Goal: Information Seeking & Learning: Learn about a topic

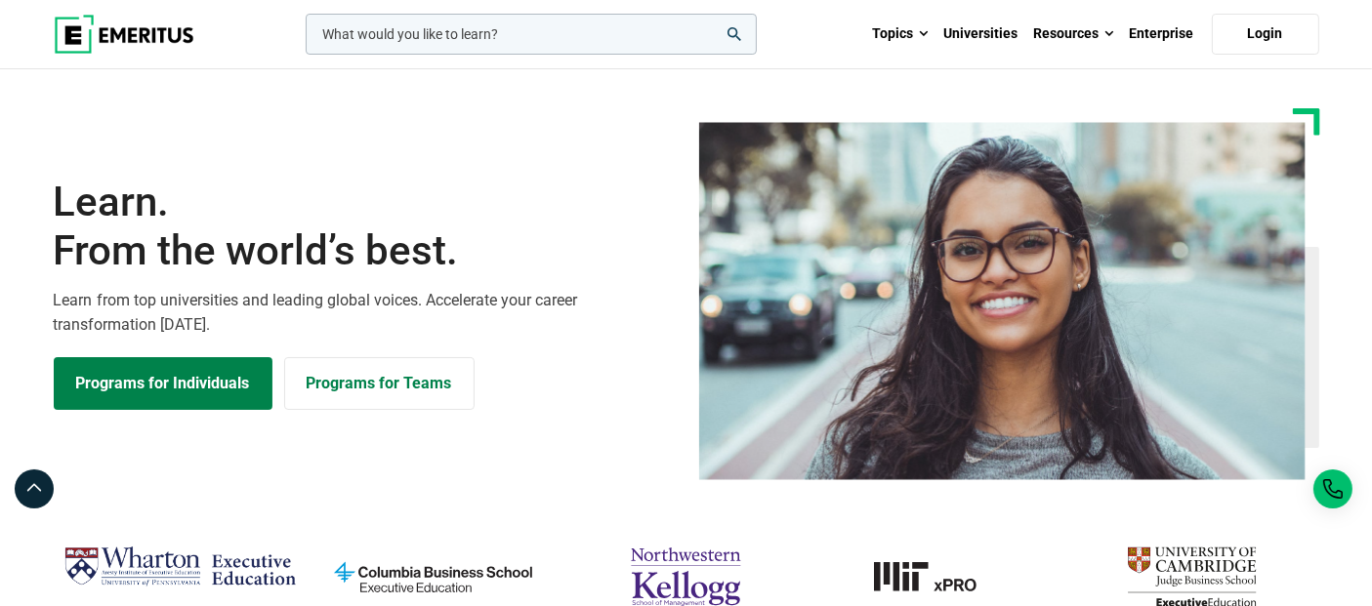
click at [396, 27] on input "woocommerce-product-search-field-0" at bounding box center [531, 34] width 451 height 41
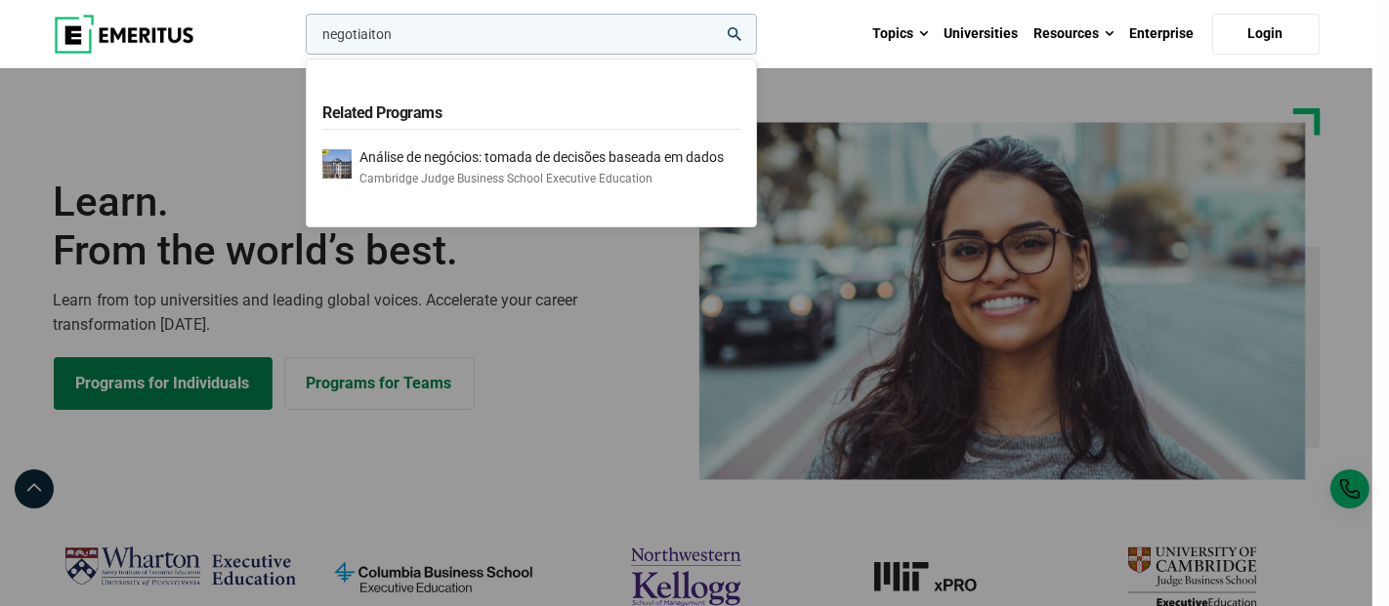
type input "negotiaiton"
click at [302, 39] on button "search" at bounding box center [302, 39] width 0 height 0
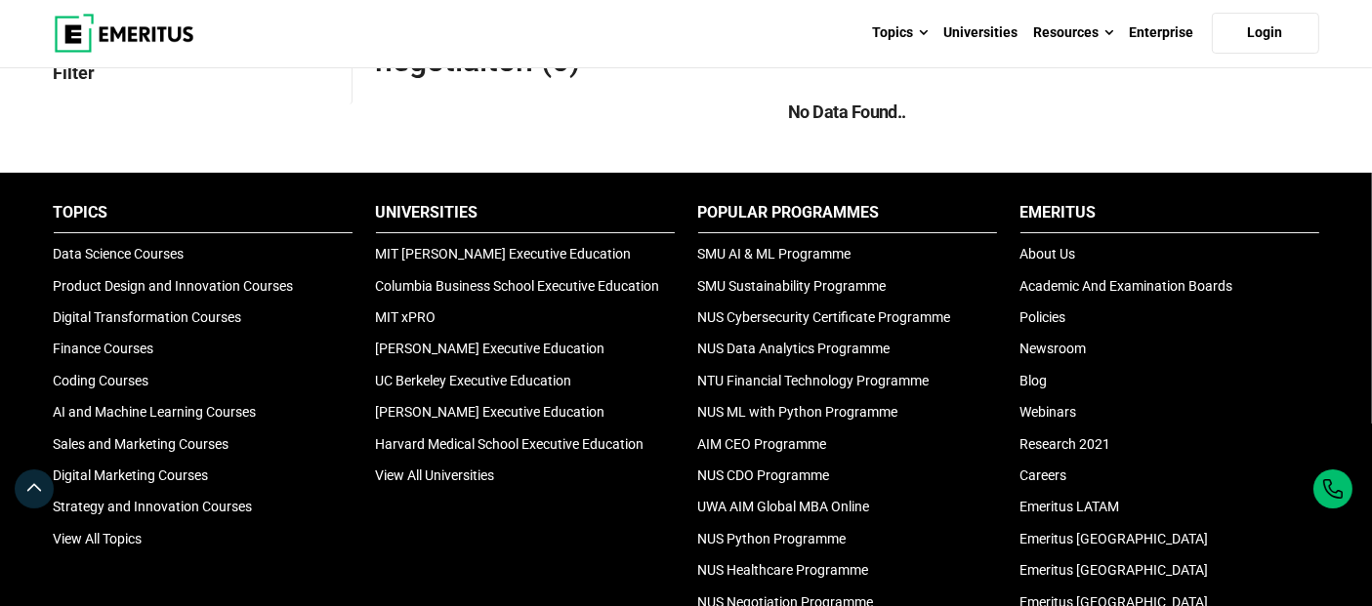
scroll to position [324, 0]
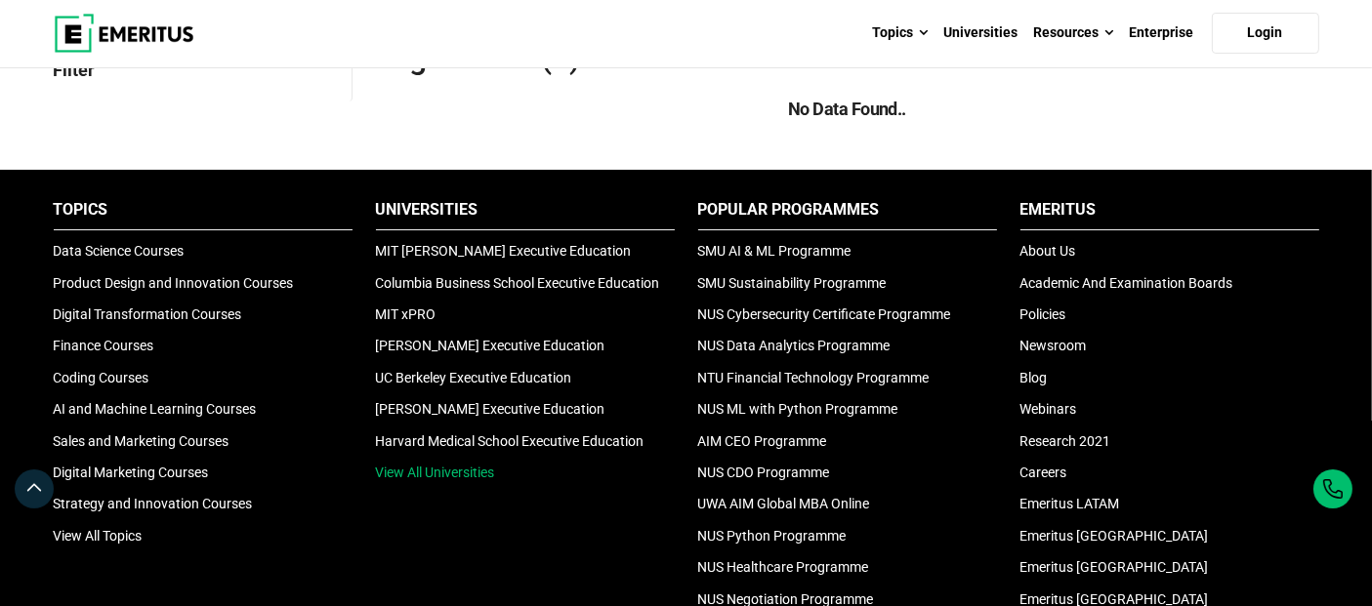
click at [392, 472] on link "View All Universities" at bounding box center [435, 473] width 119 height 16
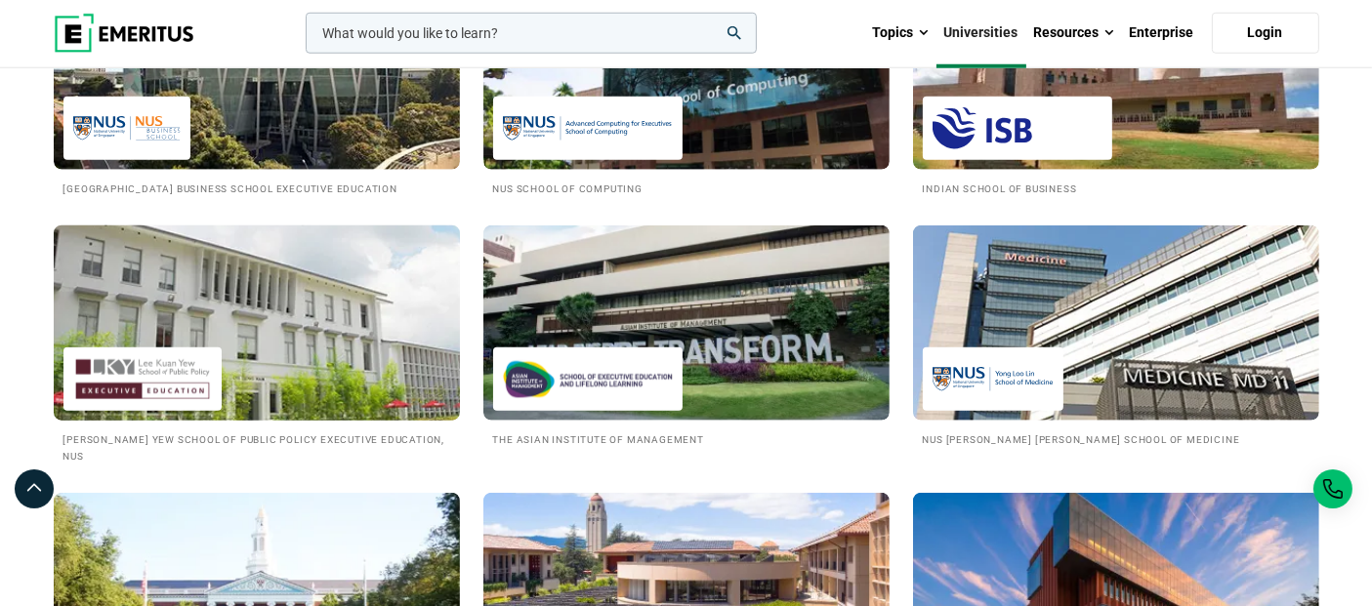
click at [284, 343] on img at bounding box center [256, 323] width 447 height 215
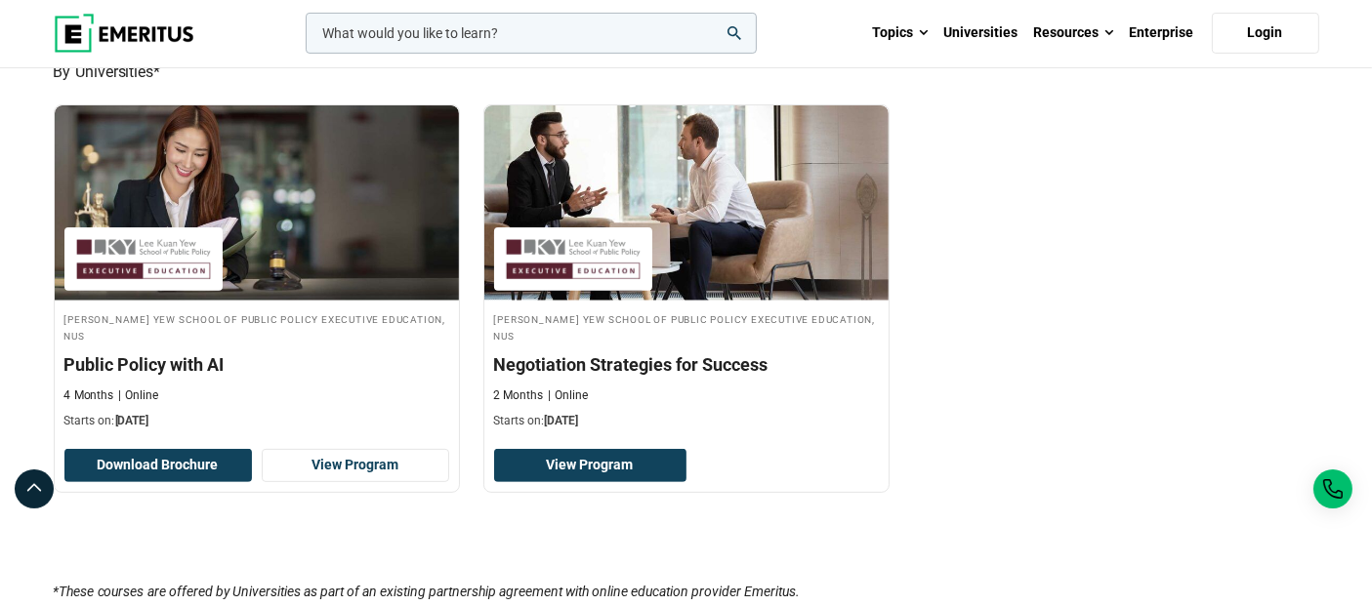
scroll to position [650, 0]
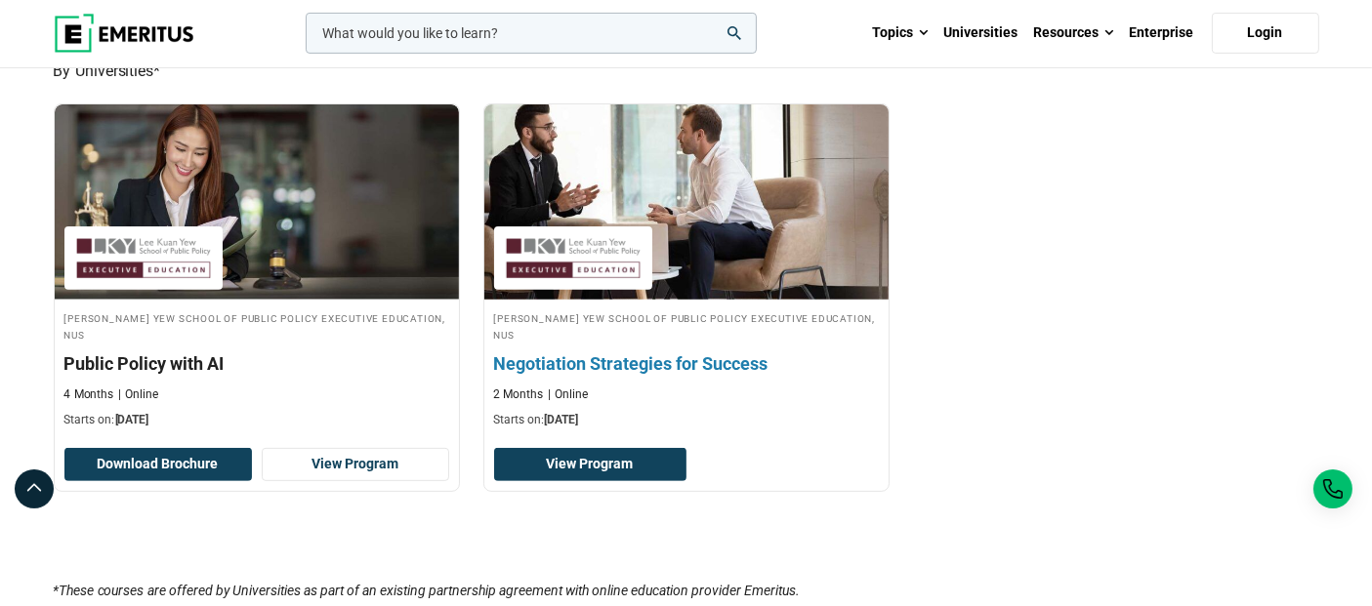
click at [594, 352] on h3 "Negotiation Strategies for Success" at bounding box center [686, 364] width 385 height 24
